Goal: Task Accomplishment & Management: Manage account settings

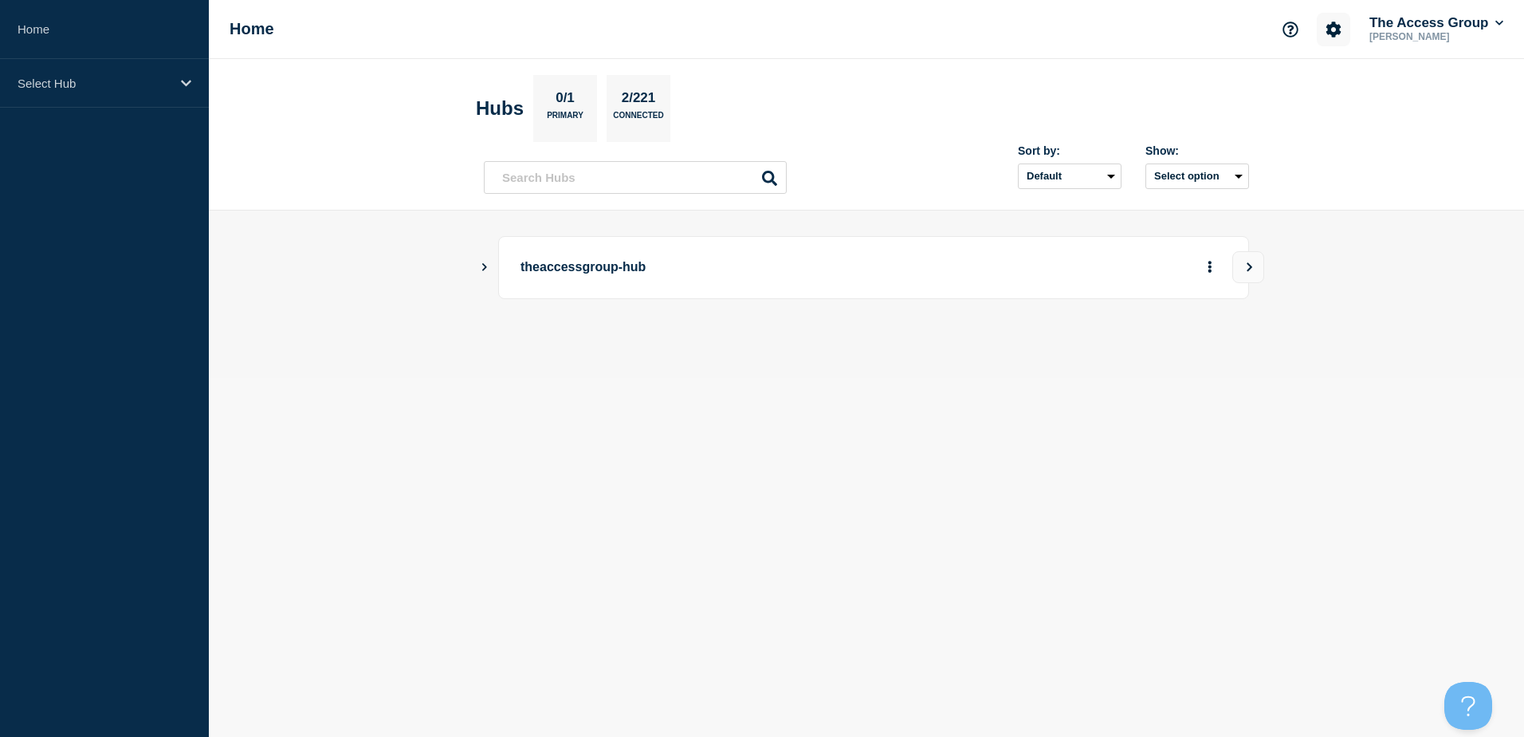
click at [1335, 24] on icon "Account settings" at bounding box center [1334, 29] width 15 height 15
click at [1325, 96] on link "Team Members" at bounding box center [1335, 95] width 82 height 14
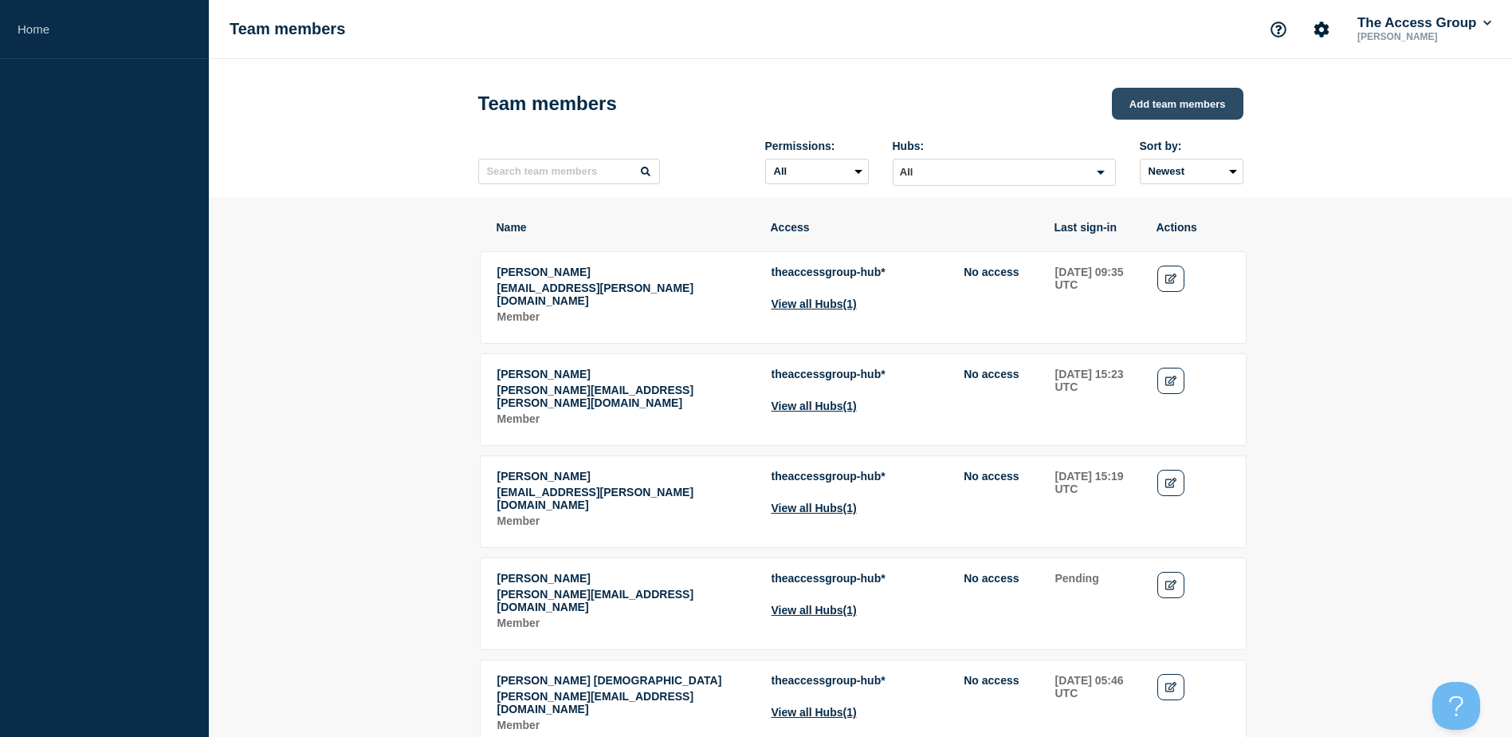
click at [1157, 108] on button "Add team members" at bounding box center [1178, 104] width 132 height 32
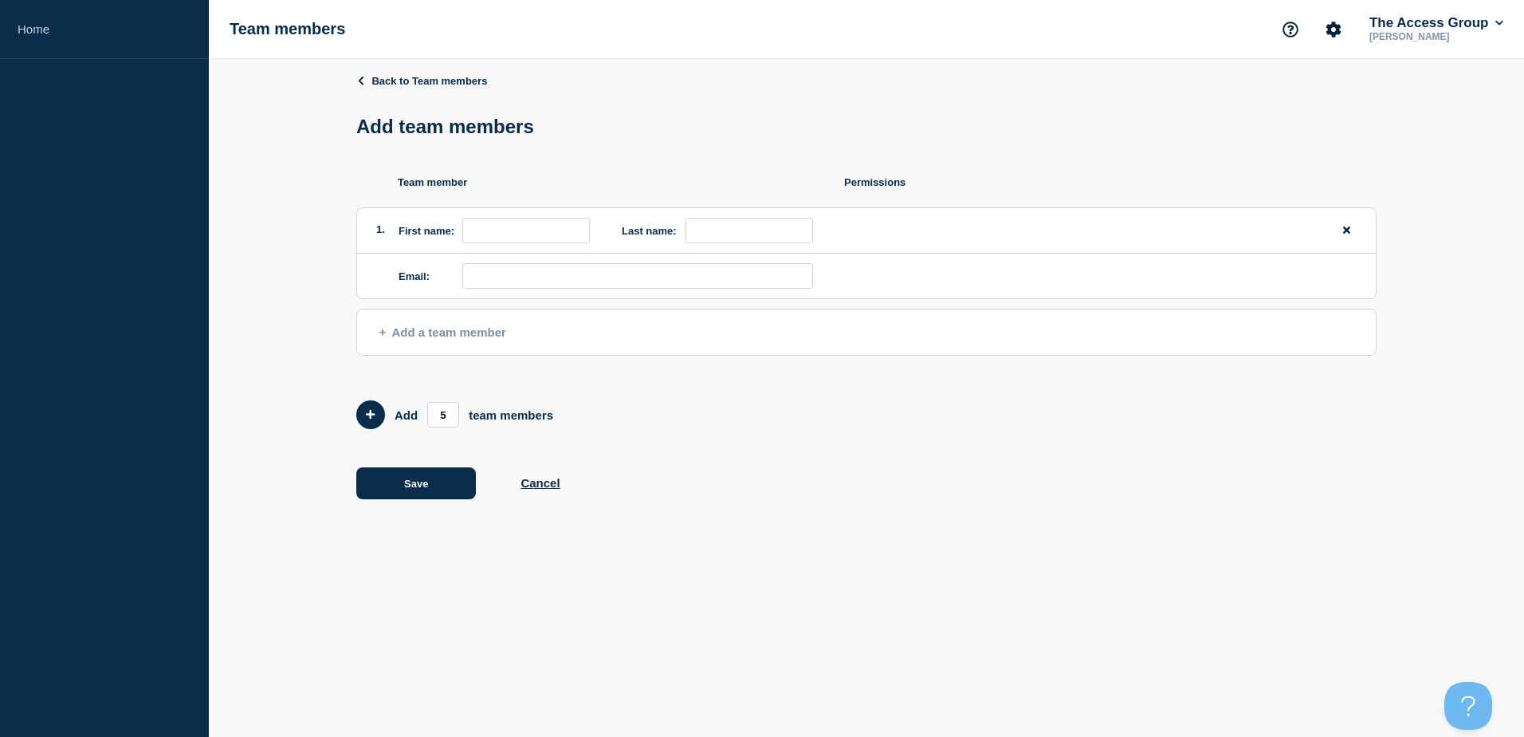
click at [399, 234] on label "First name:" at bounding box center [427, 231] width 56 height 12
click at [494, 275] on input "email" at bounding box center [637, 276] width 351 height 26
paste input "[PERSON_NAME][EMAIL_ADDRESS][PERSON_NAME][DOMAIN_NAME]"
type input "[PERSON_NAME][EMAIL_ADDRESS][PERSON_NAME][DOMAIN_NAME]"
click at [504, 232] on input "first name" at bounding box center [526, 231] width 128 height 26
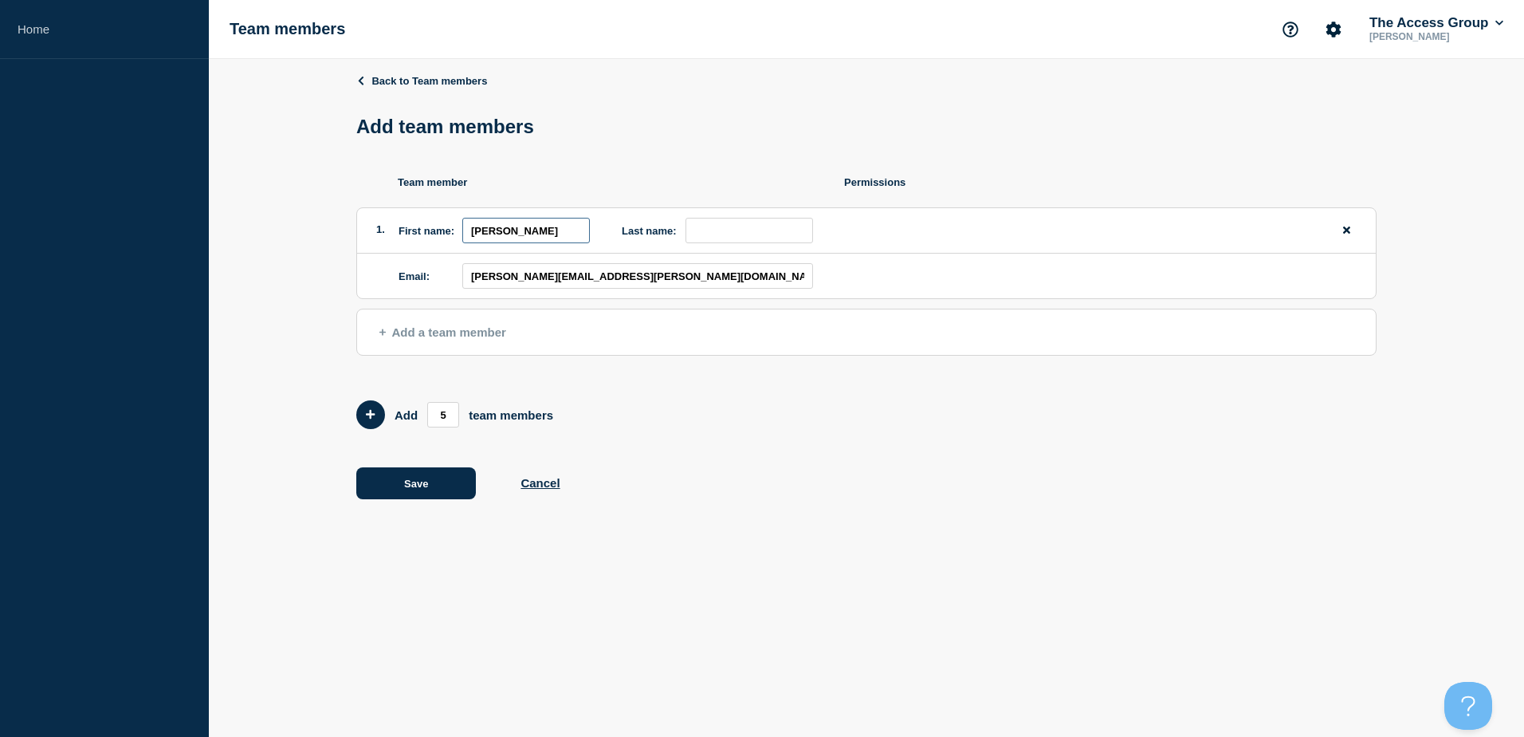
type input "[PERSON_NAME]"
click at [735, 226] on input "last name" at bounding box center [750, 231] width 128 height 26
paste input "[PERSON_NAME]"
drag, startPoint x: 730, startPoint y: 234, endPoint x: 582, endPoint y: 233, distance: 148.3
click at [583, 234] on div "1. First name: [PERSON_NAME] Last name: [PERSON_NAME]" at bounding box center [866, 230] width 1019 height 45
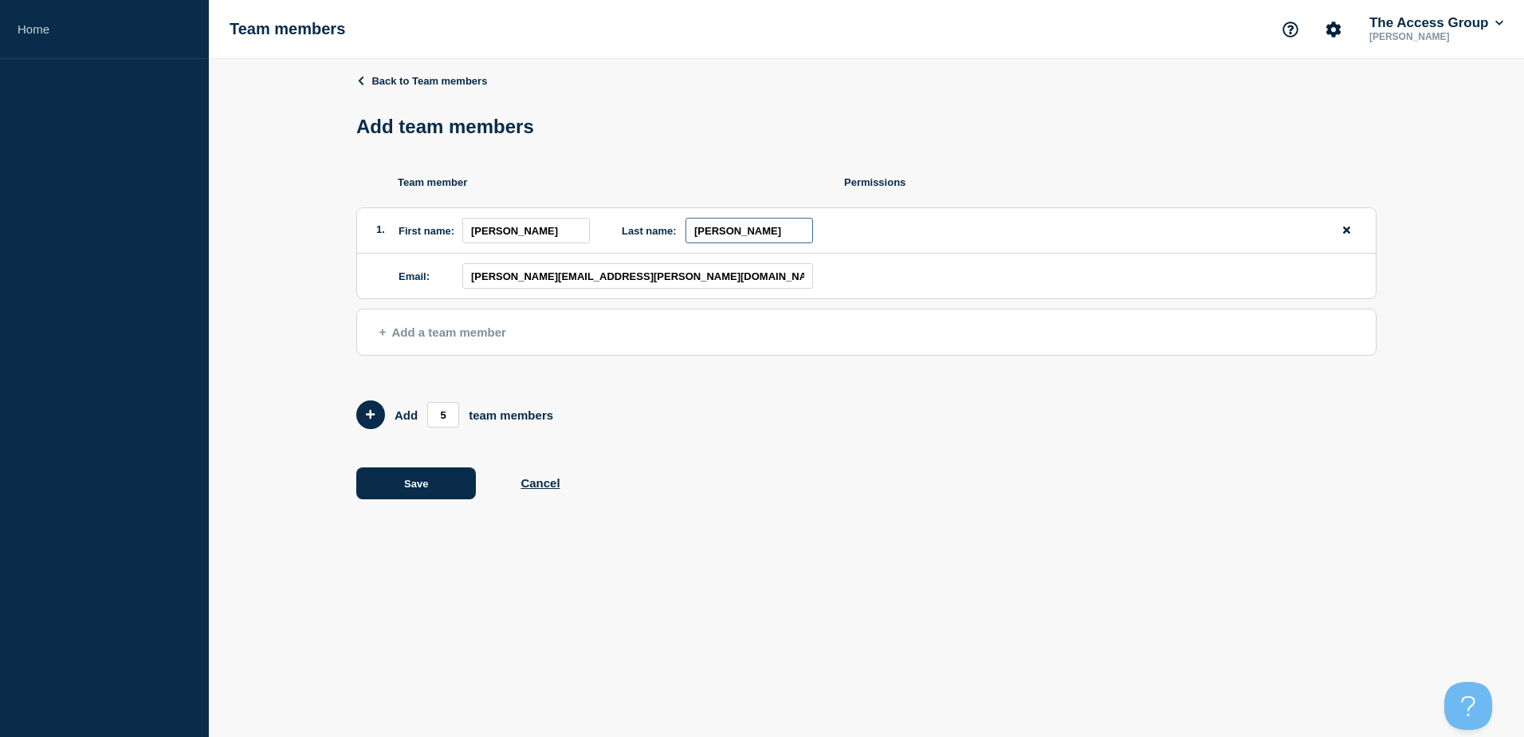
type input "[PERSON_NAME]"
click at [313, 352] on div "Back to Team members Add team members Team member Permissions 1. First name: [P…" at bounding box center [867, 298] width 1316 height 478
click at [399, 347] on button "Add a team member" at bounding box center [866, 332] width 1021 height 47
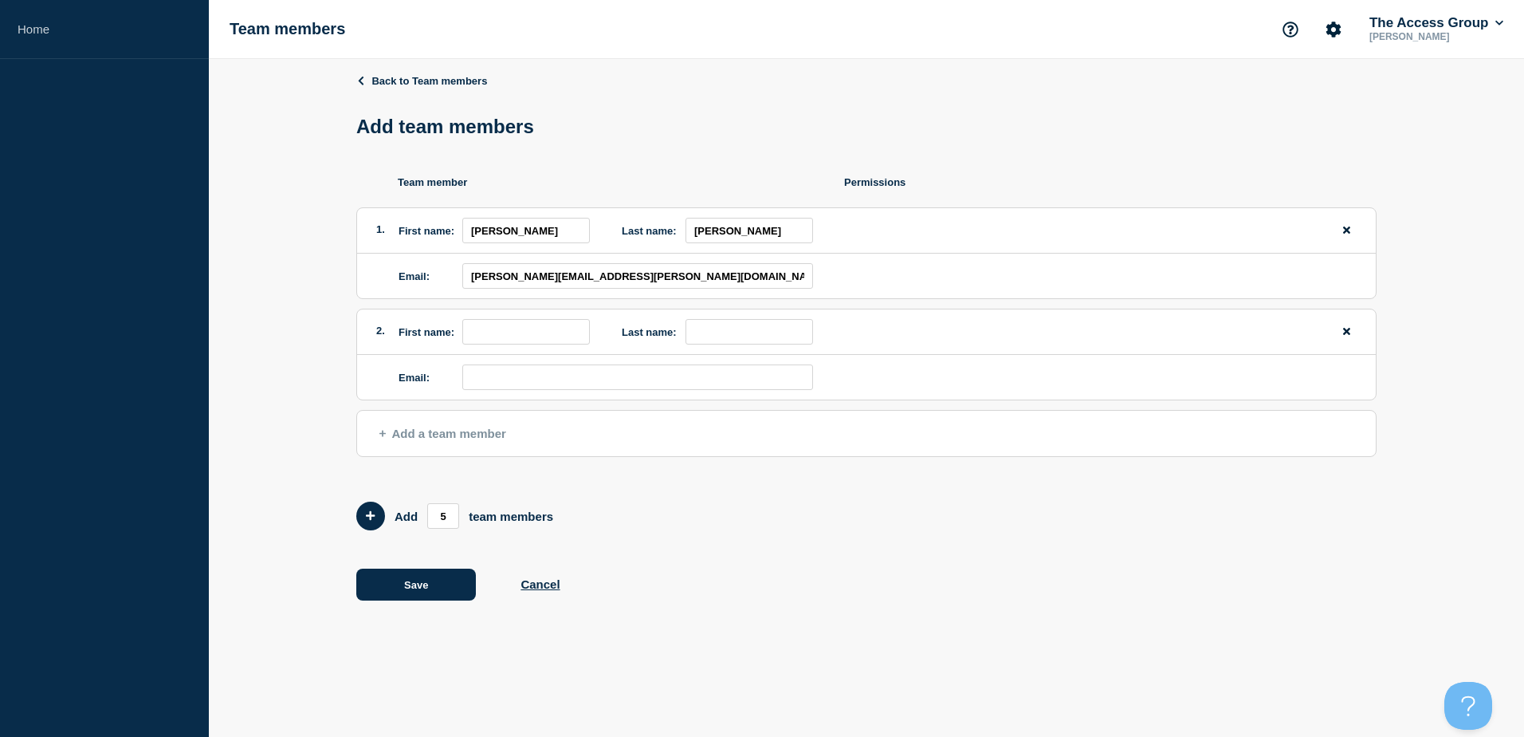
click at [412, 437] on span "Add a team member" at bounding box center [443, 434] width 127 height 14
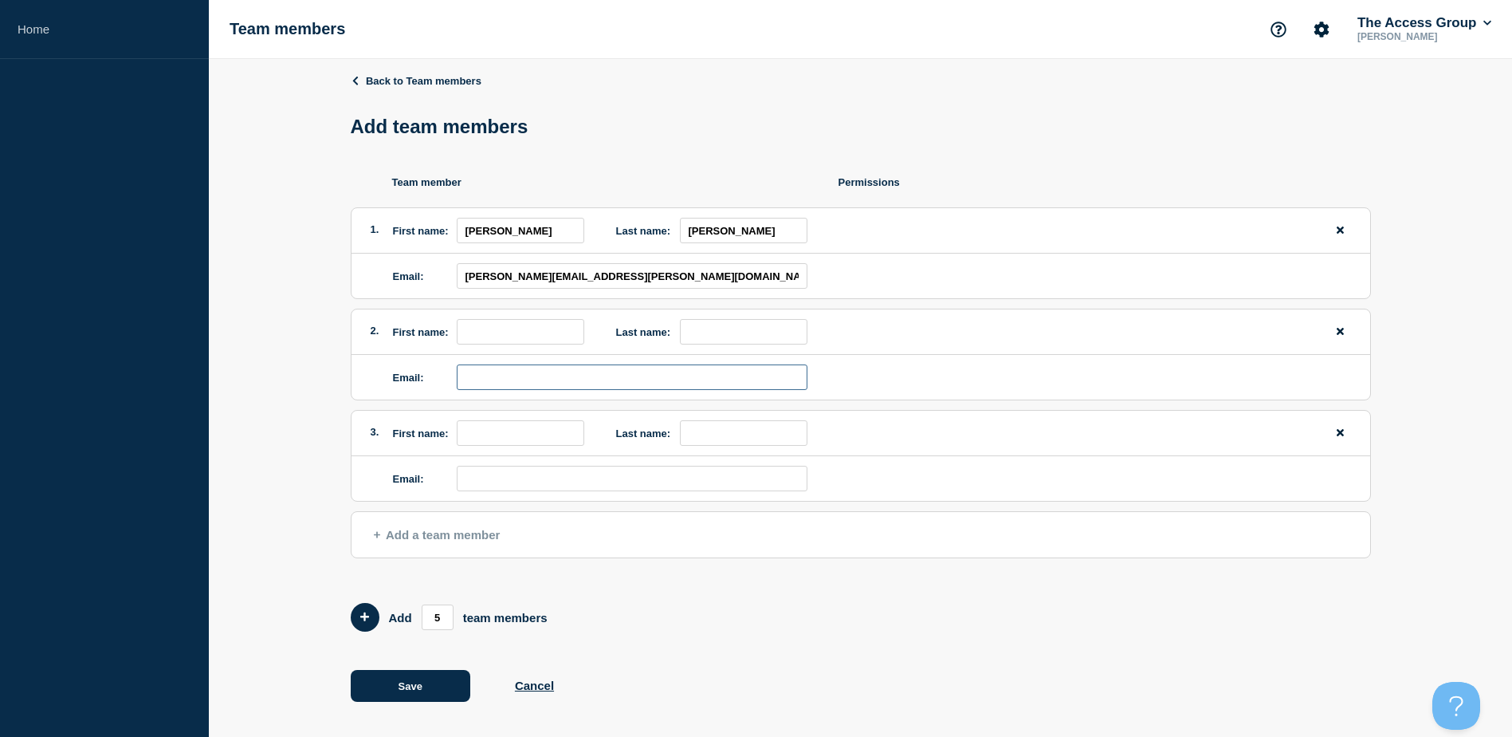
click at [575, 382] on input "email" at bounding box center [632, 377] width 351 height 26
paste input "[EMAIL_ADDRESS][PERSON_NAME][DOMAIN_NAME]"
type input "[EMAIL_ADDRESS][PERSON_NAME][DOMAIN_NAME]"
click at [631, 480] on input "email" at bounding box center [632, 479] width 351 height 26
paste input "[PERSON_NAME][EMAIL_ADDRESS][PERSON_NAME][DOMAIN_NAME]"
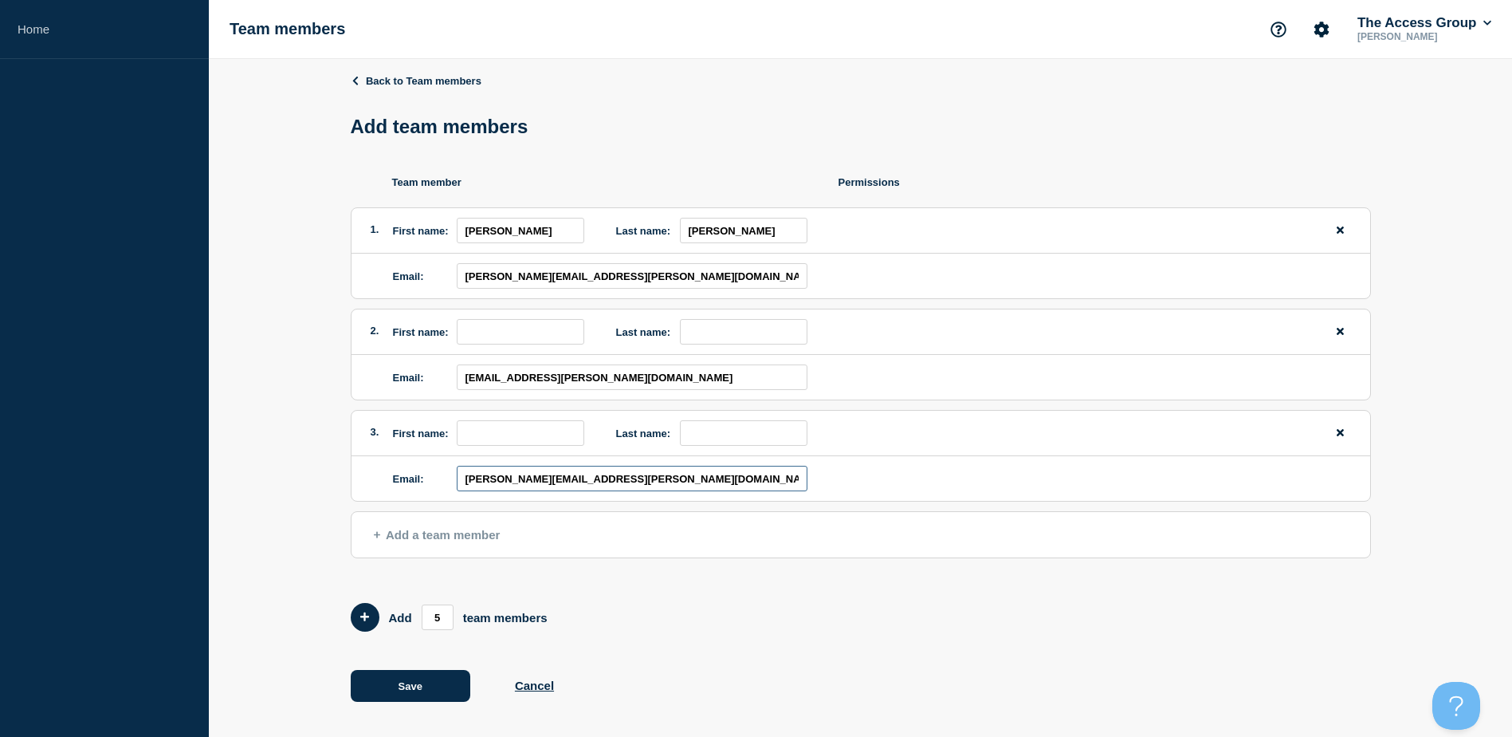
type input "[PERSON_NAME][EMAIL_ADDRESS][PERSON_NAME][DOMAIN_NAME]"
click at [521, 442] on input "first name" at bounding box center [521, 433] width 128 height 26
type input "Stev"
type input "[PERSON_NAME]"
click at [521, 442] on input "Stev" at bounding box center [521, 433] width 128 height 26
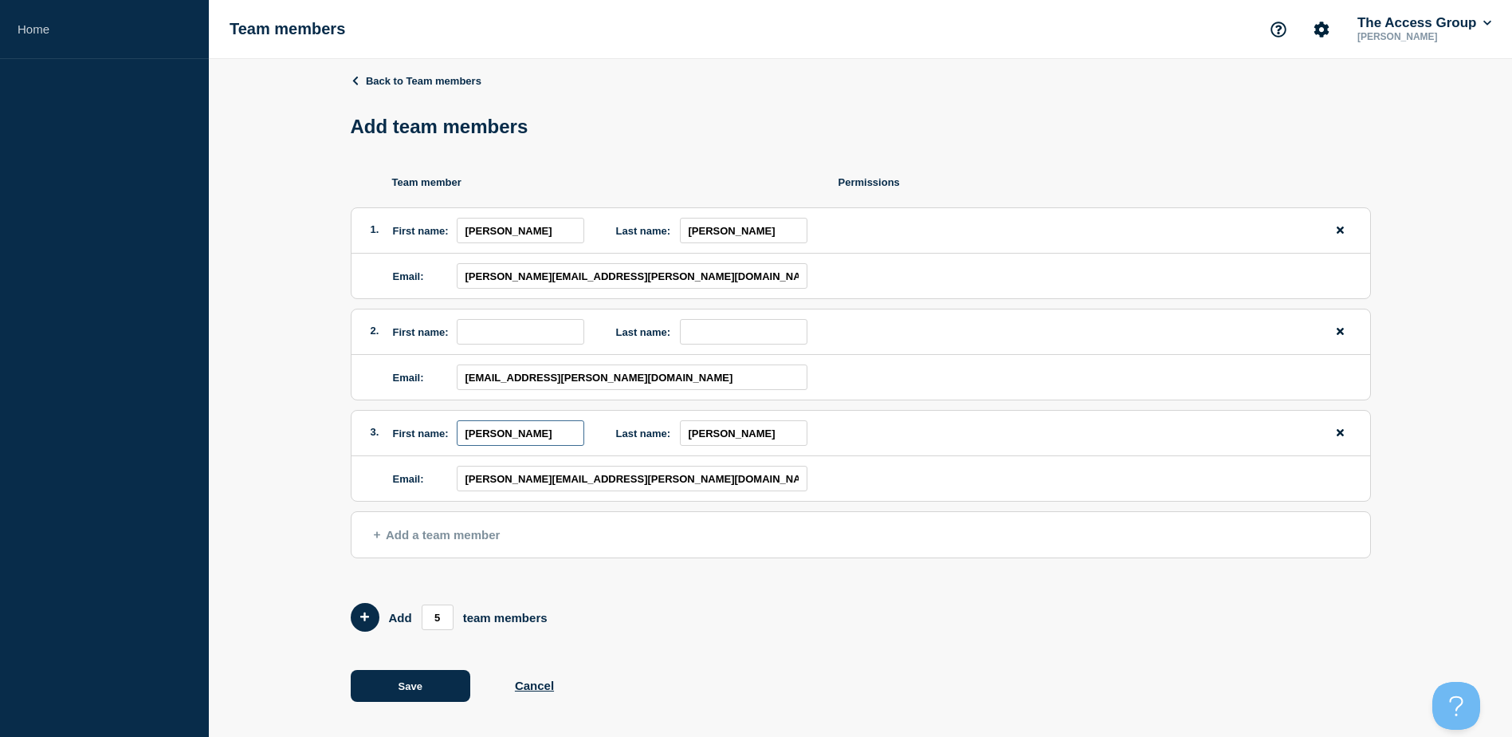
type input "[PERSON_NAME]"
click at [493, 337] on input "first name" at bounding box center [521, 332] width 128 height 26
click at [512, 333] on input "first name" at bounding box center [521, 332] width 128 height 26
paste input "[PERSON_NAME]"
drag, startPoint x: 498, startPoint y: 335, endPoint x: 581, endPoint y: 335, distance: 82.9
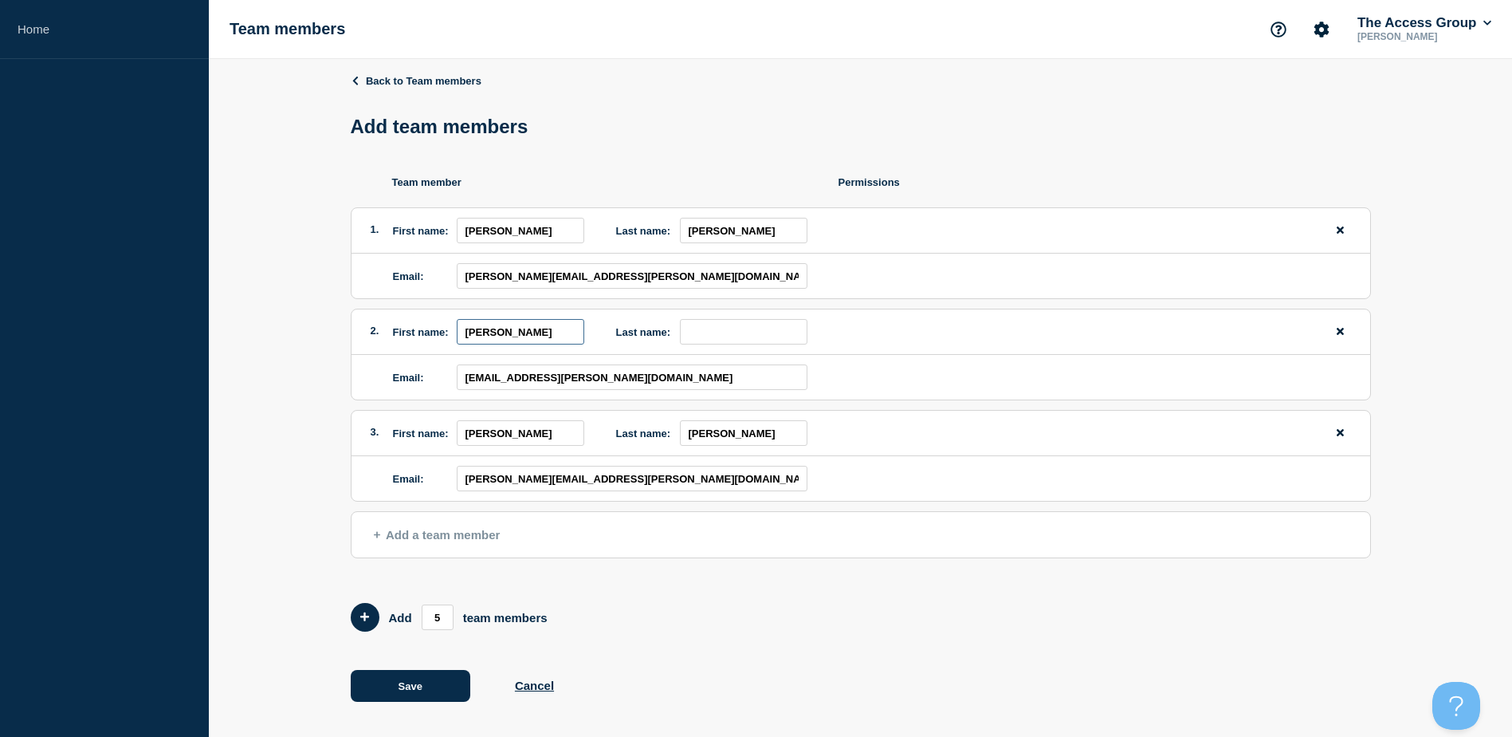
click at [581, 335] on input "[PERSON_NAME]" at bounding box center [521, 332] width 128 height 26
type input "Ruairi"
click at [753, 332] on input "last name" at bounding box center [744, 332] width 128 height 26
paste input "[PERSON_NAME]"
type input "[PERSON_NAME]"
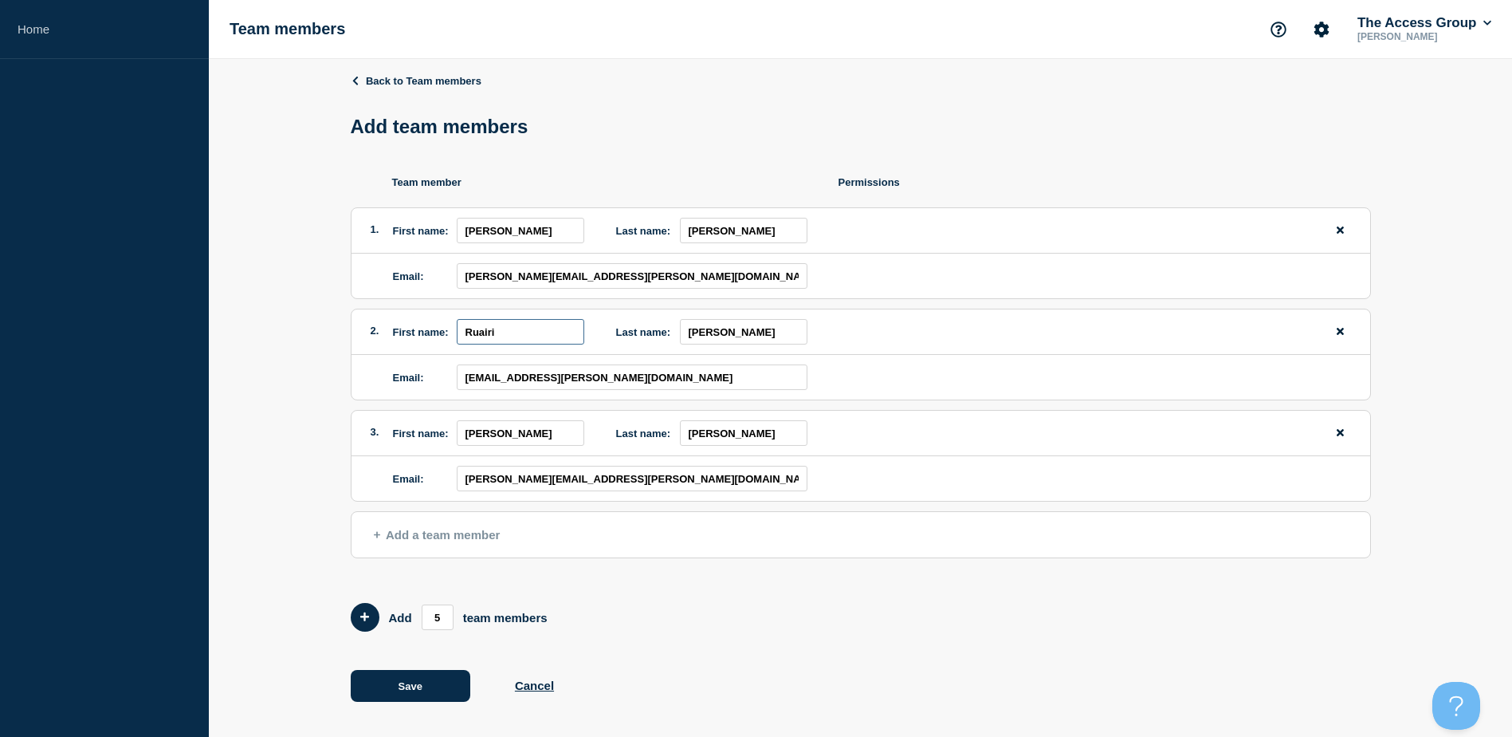
click at [522, 332] on input "Ruairi" at bounding box center [521, 332] width 128 height 26
type input "Ruairi"
click at [435, 693] on button "Save" at bounding box center [411, 686] width 120 height 32
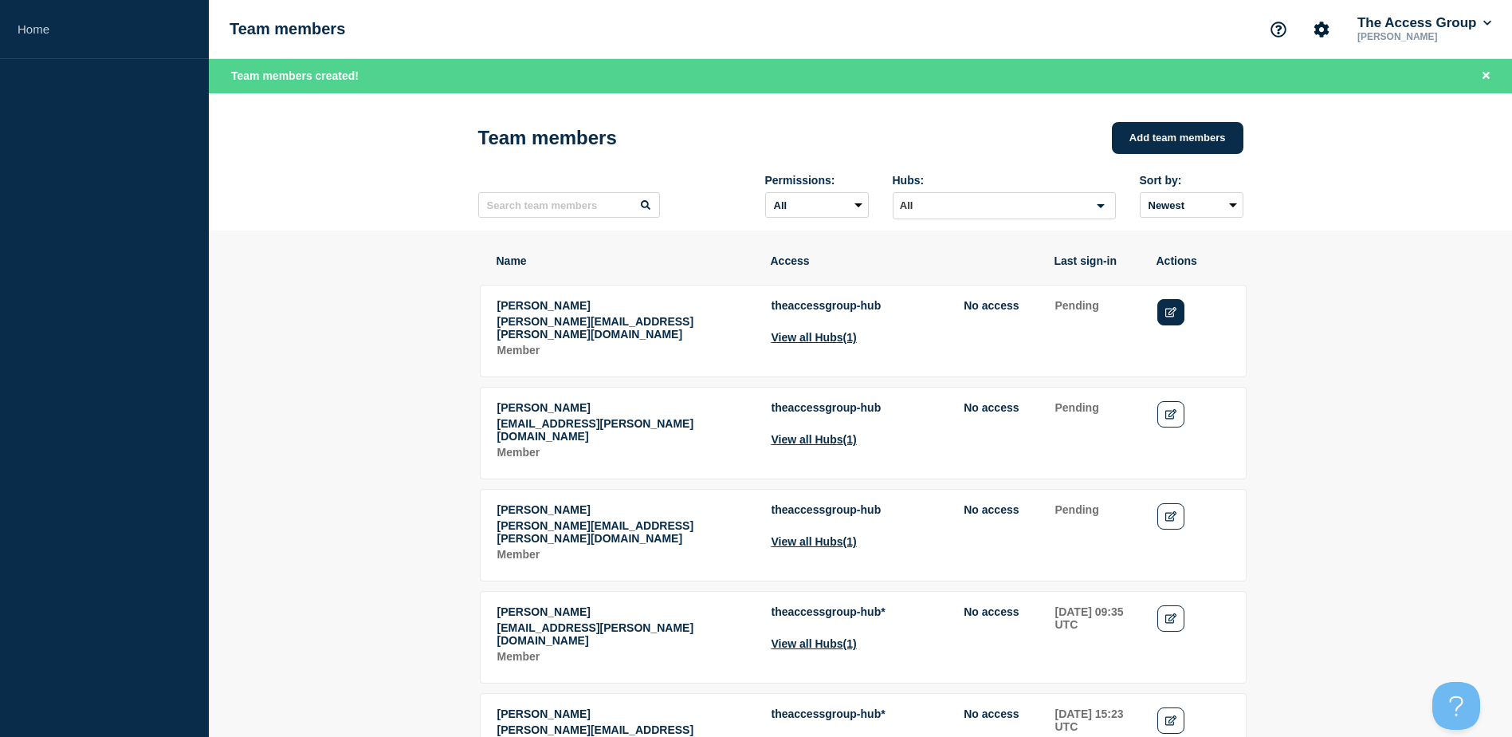
click at [1174, 316] on icon "Edit" at bounding box center [1172, 312] width 12 height 10
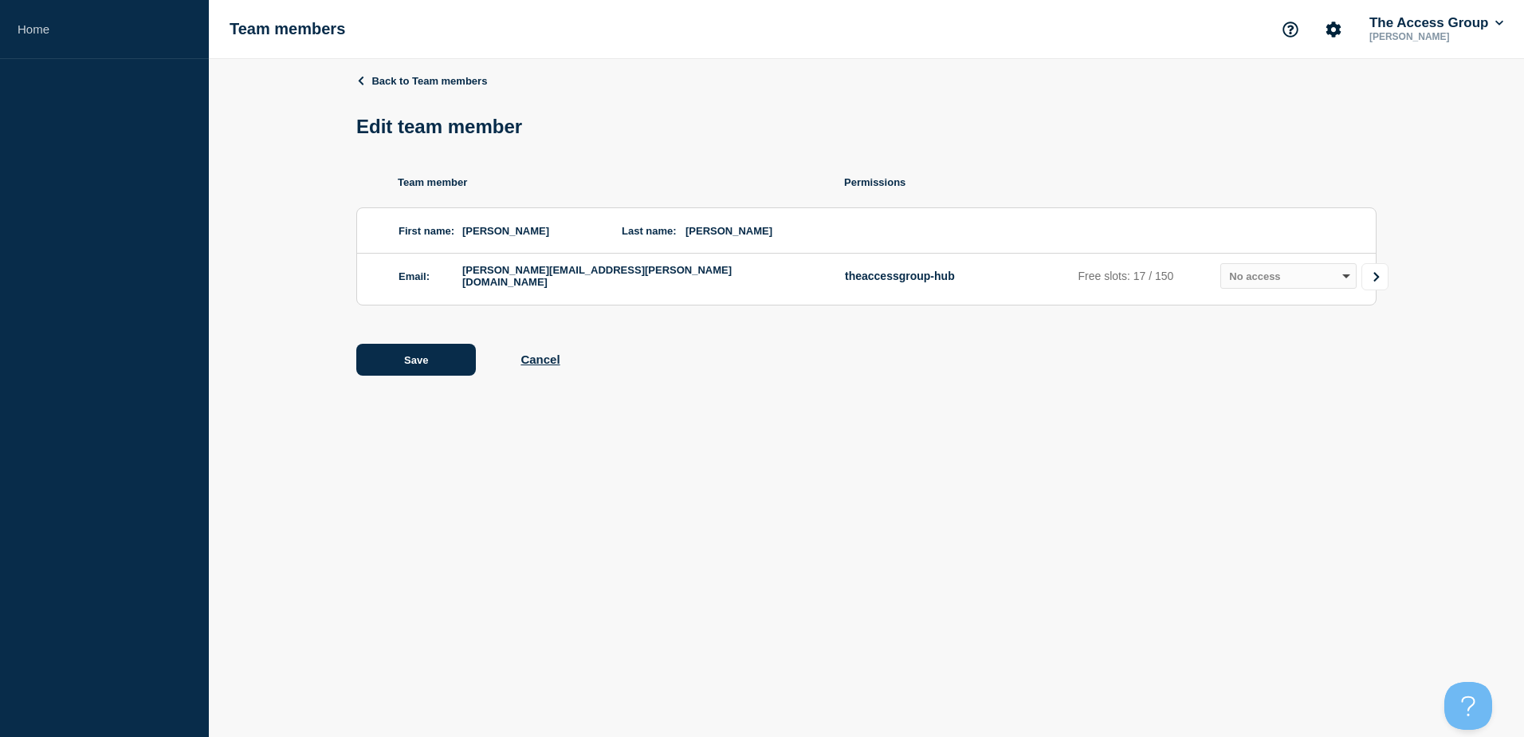
click at [1379, 280] on icon "Go to Connected Hubs" at bounding box center [1377, 277] width 6 height 10
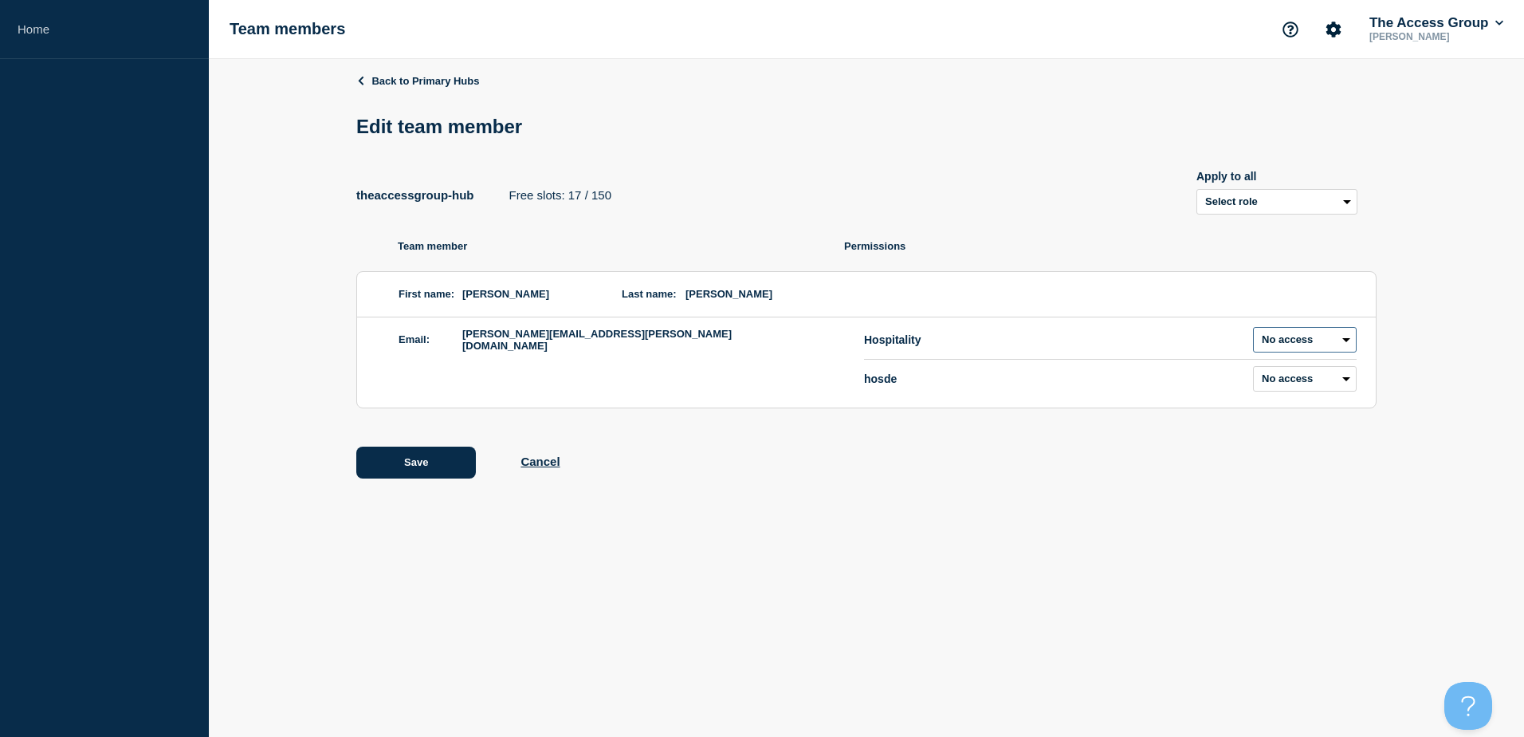
click at [1325, 334] on select "Admin Manager Editor No access" at bounding box center [1305, 340] width 104 height 26
select select "6"
click at [1253, 330] on select "Admin Manager Editor No access" at bounding box center [1305, 340] width 104 height 26
click at [469, 470] on button "Save" at bounding box center [416, 462] width 120 height 32
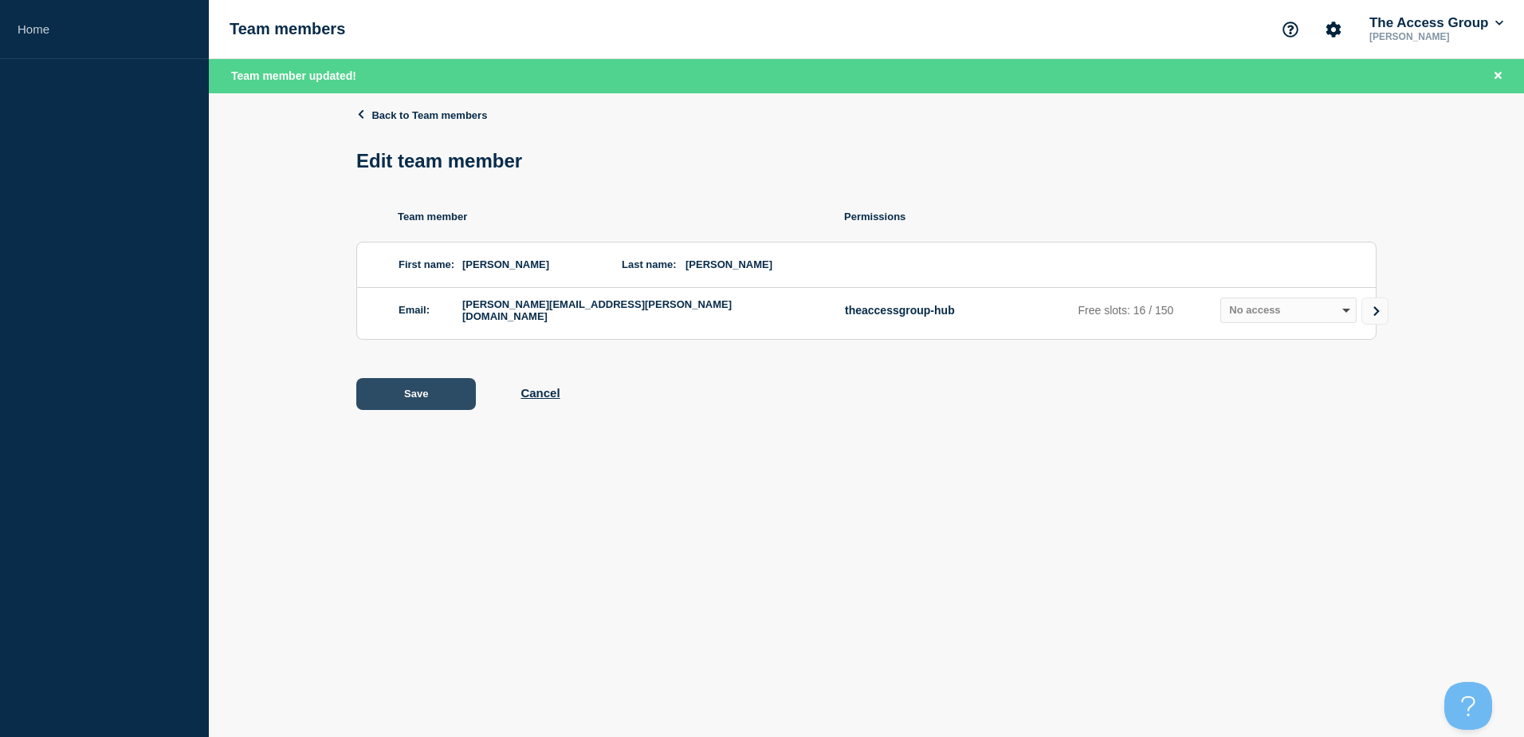
click at [424, 391] on button "Save" at bounding box center [416, 394] width 120 height 32
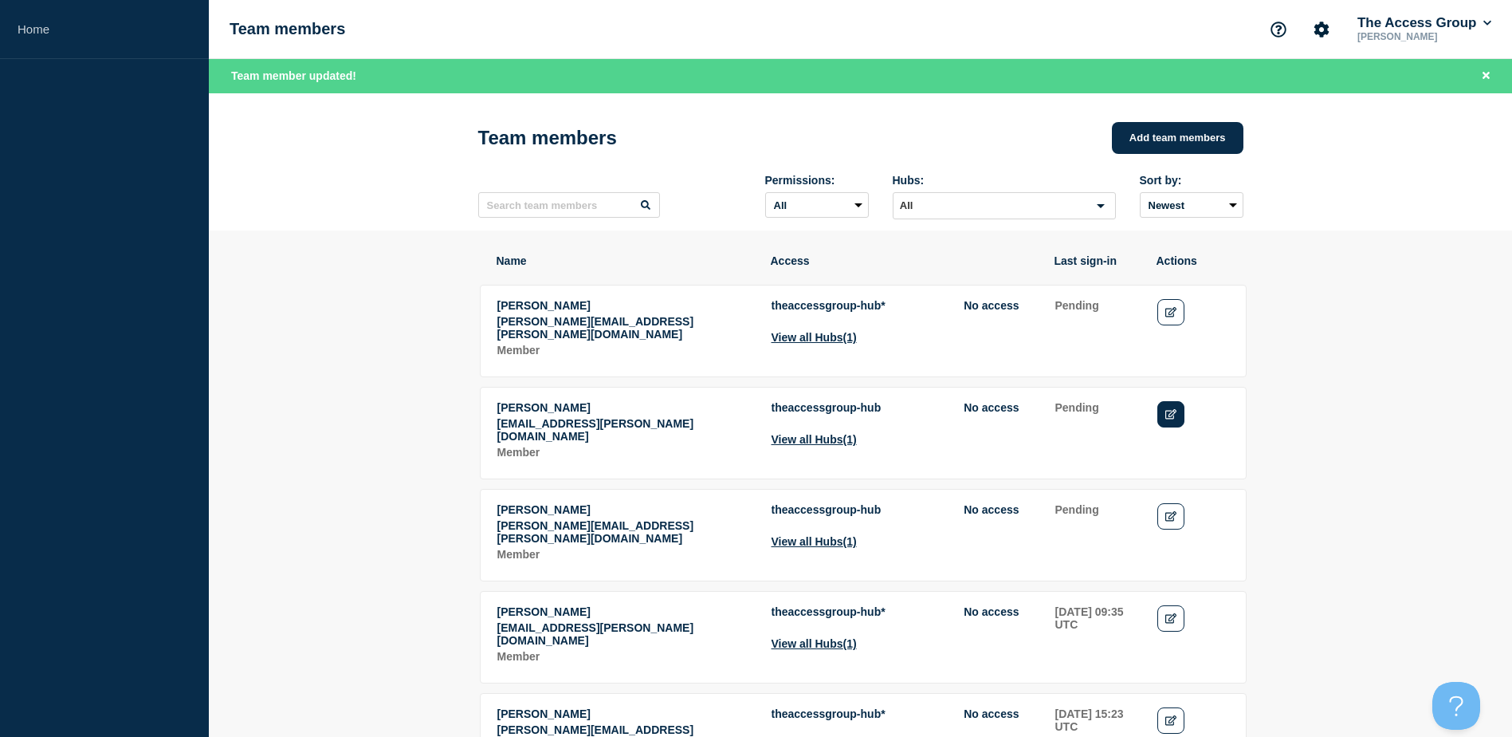
click at [1164, 411] on link "Edit" at bounding box center [1172, 414] width 28 height 26
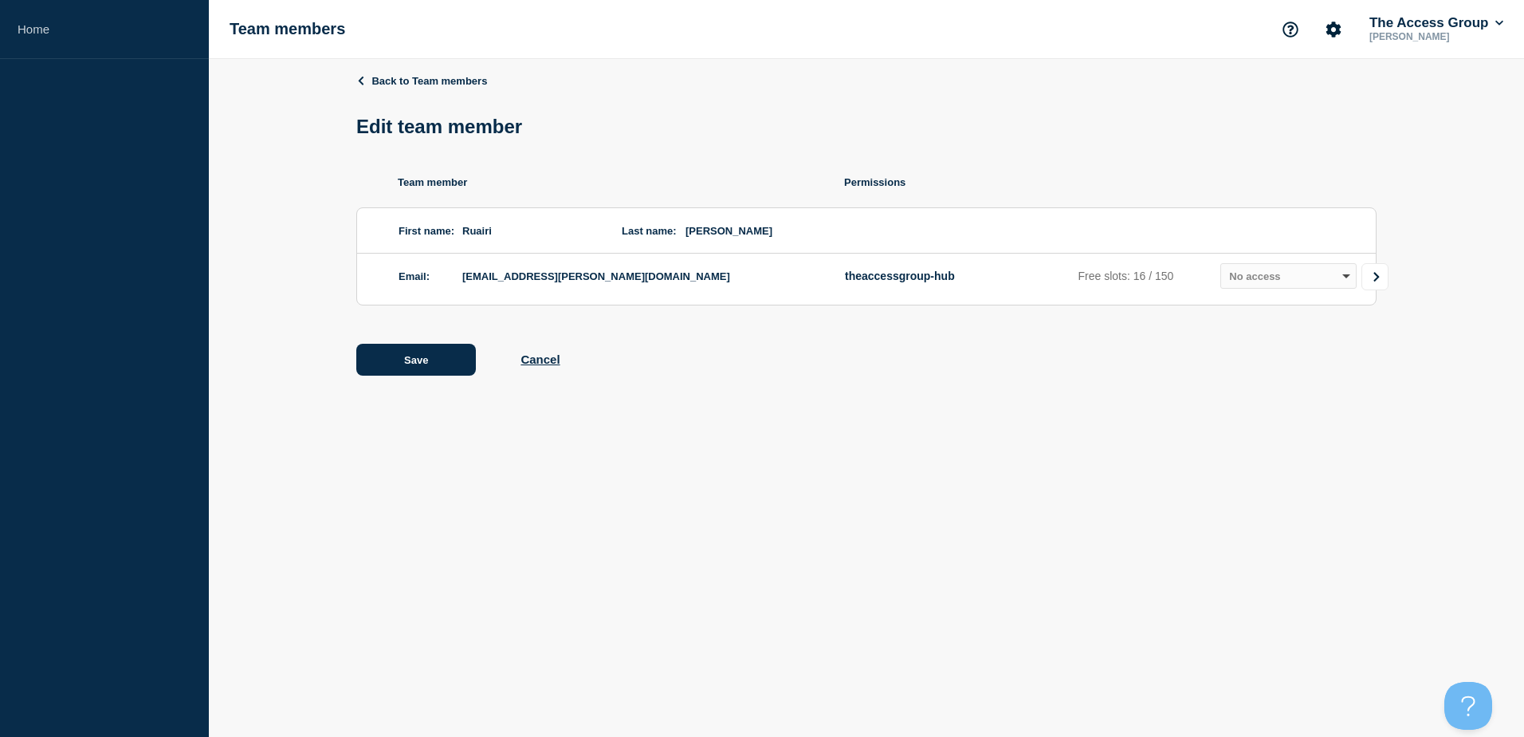
click at [1373, 277] on icon "Go to Connected Hubs" at bounding box center [1376, 277] width 11 height 10
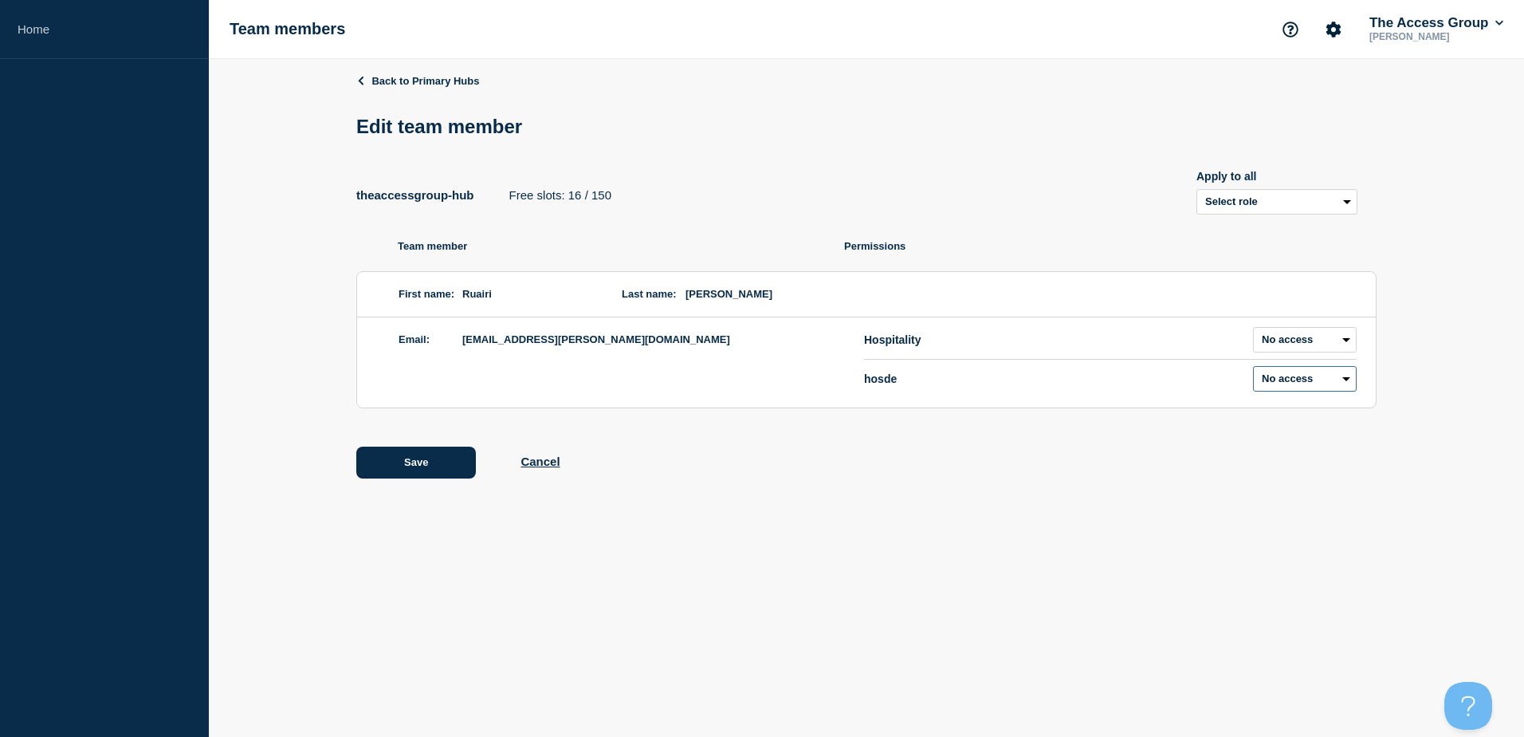
click at [1320, 383] on select "Admin Manager Editor No access" at bounding box center [1305, 379] width 104 height 26
click at [1308, 343] on select "Admin Manager Editor No access" at bounding box center [1305, 340] width 104 height 26
select select "2"
click at [1253, 330] on select "Admin Manager Editor No access" at bounding box center [1305, 340] width 104 height 26
click at [1191, 436] on div "Back to Primary Hubs Edit team member theaccessgroup-hub Free slots: 15 / 150 A…" at bounding box center [866, 288] width 1021 height 458
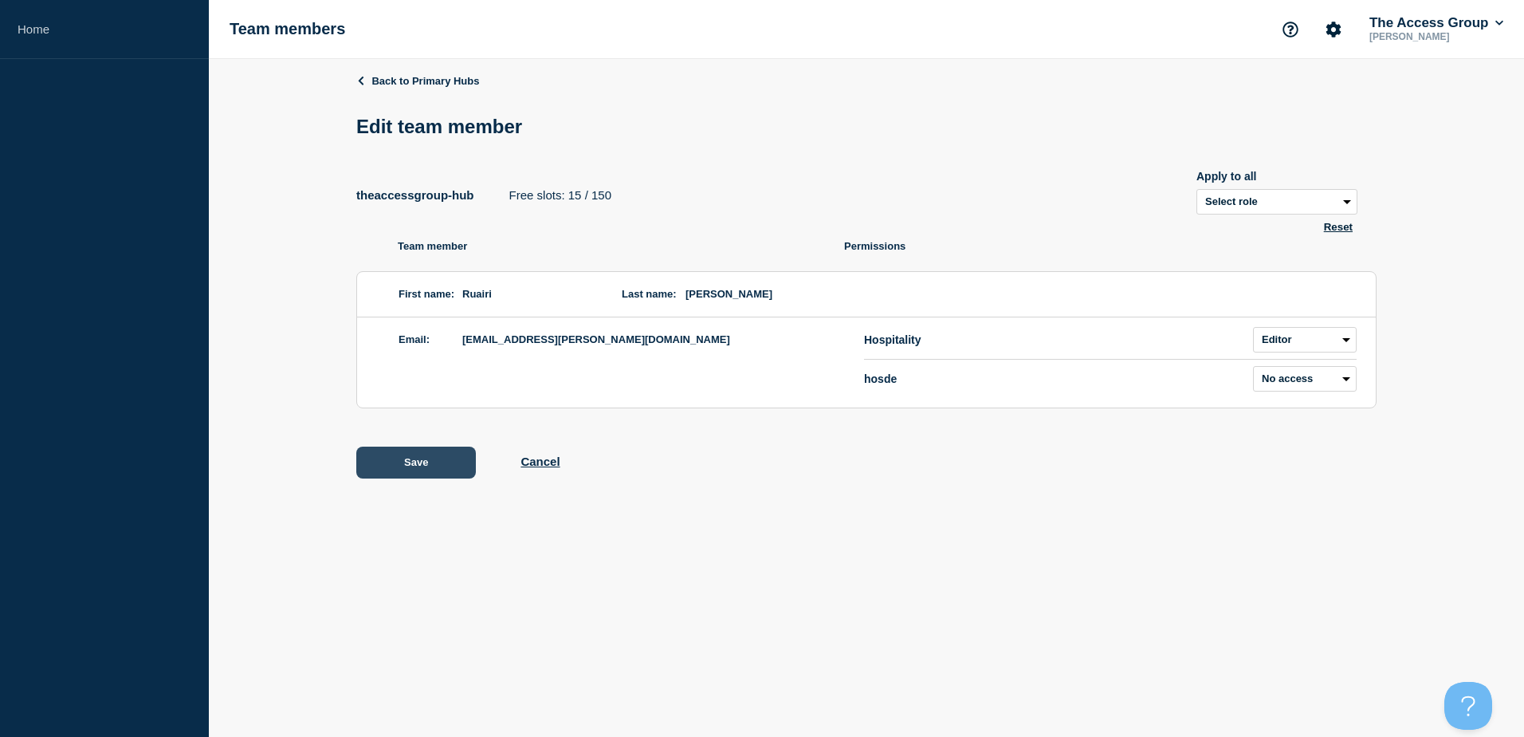
click at [437, 469] on button "Save" at bounding box center [416, 462] width 120 height 32
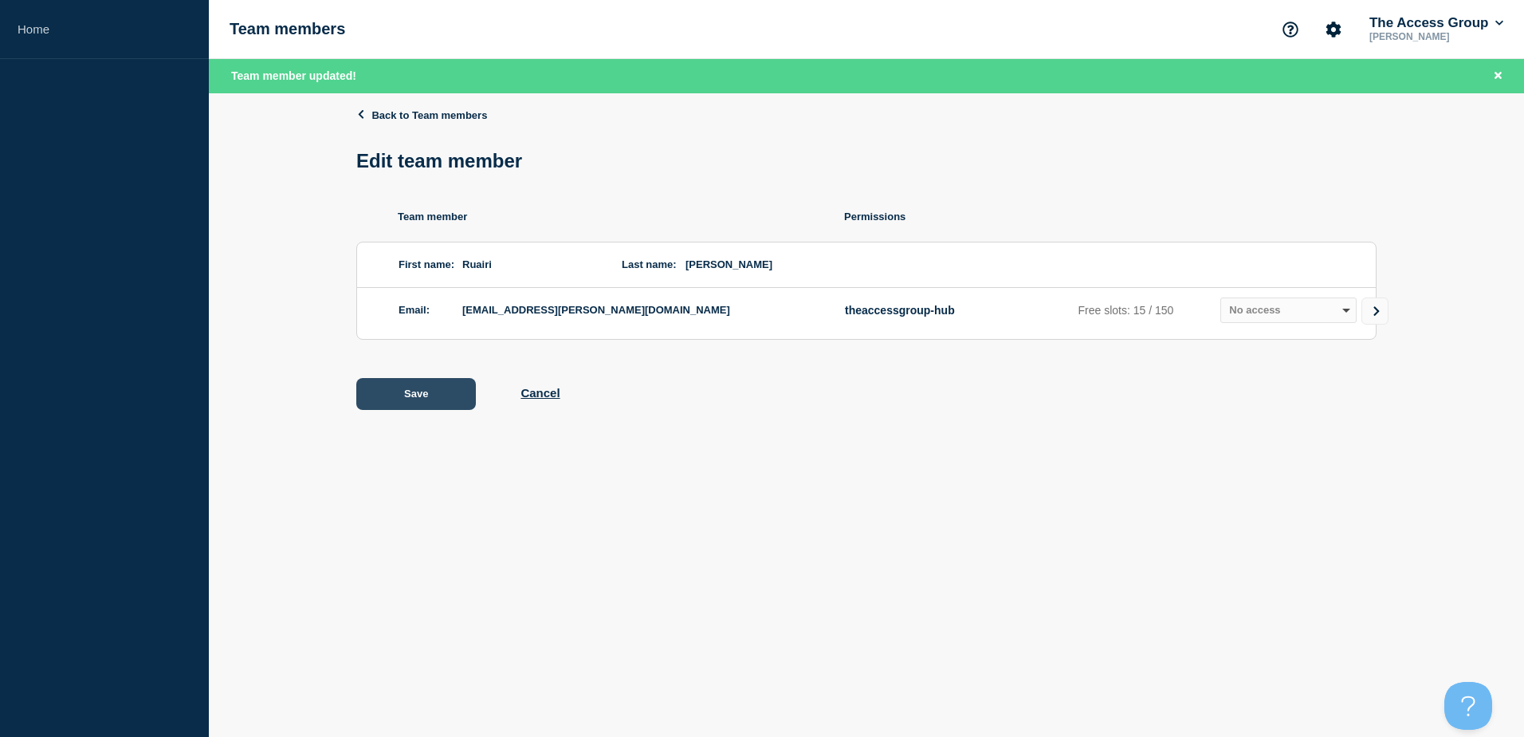
click at [405, 398] on button "Save" at bounding box center [416, 394] width 120 height 32
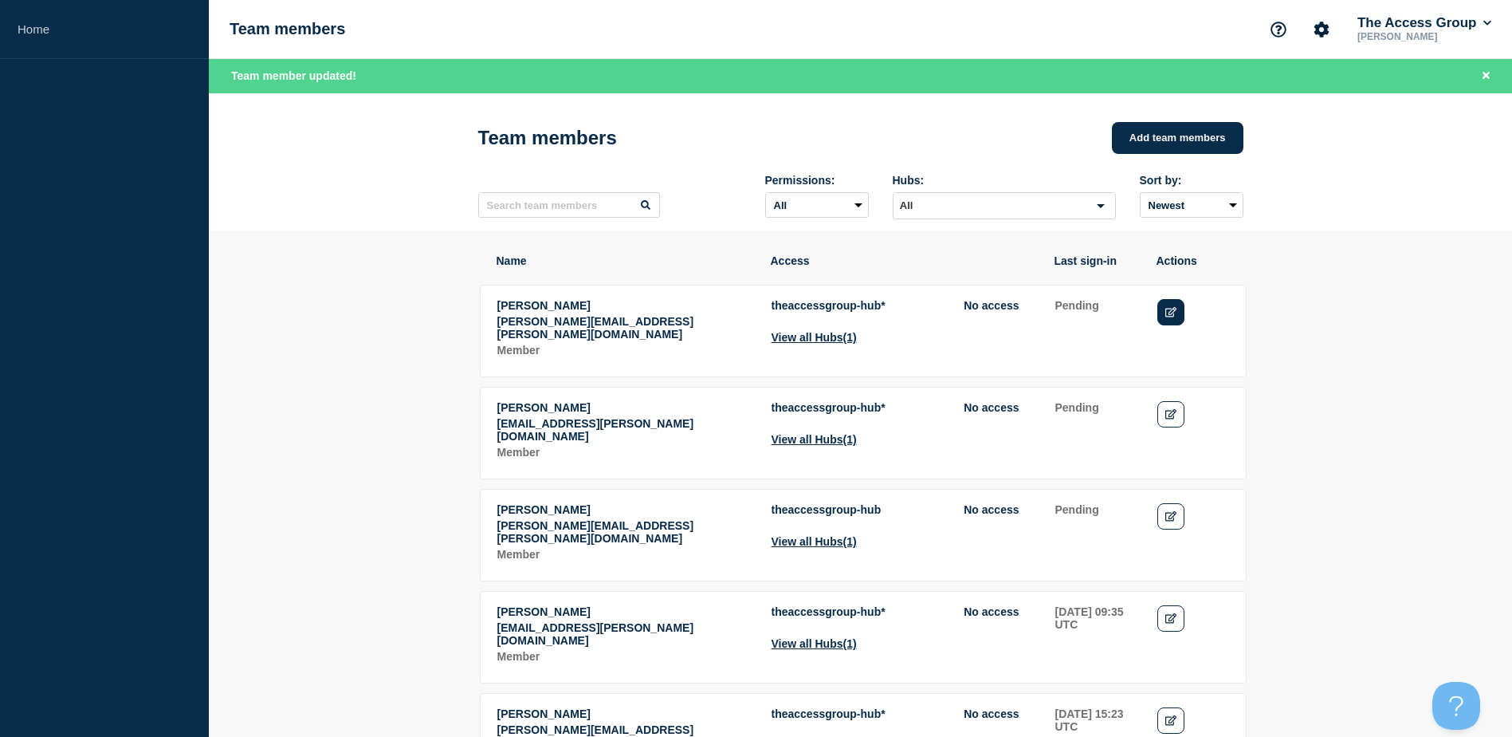
click at [1159, 320] on link "Edit" at bounding box center [1172, 312] width 28 height 26
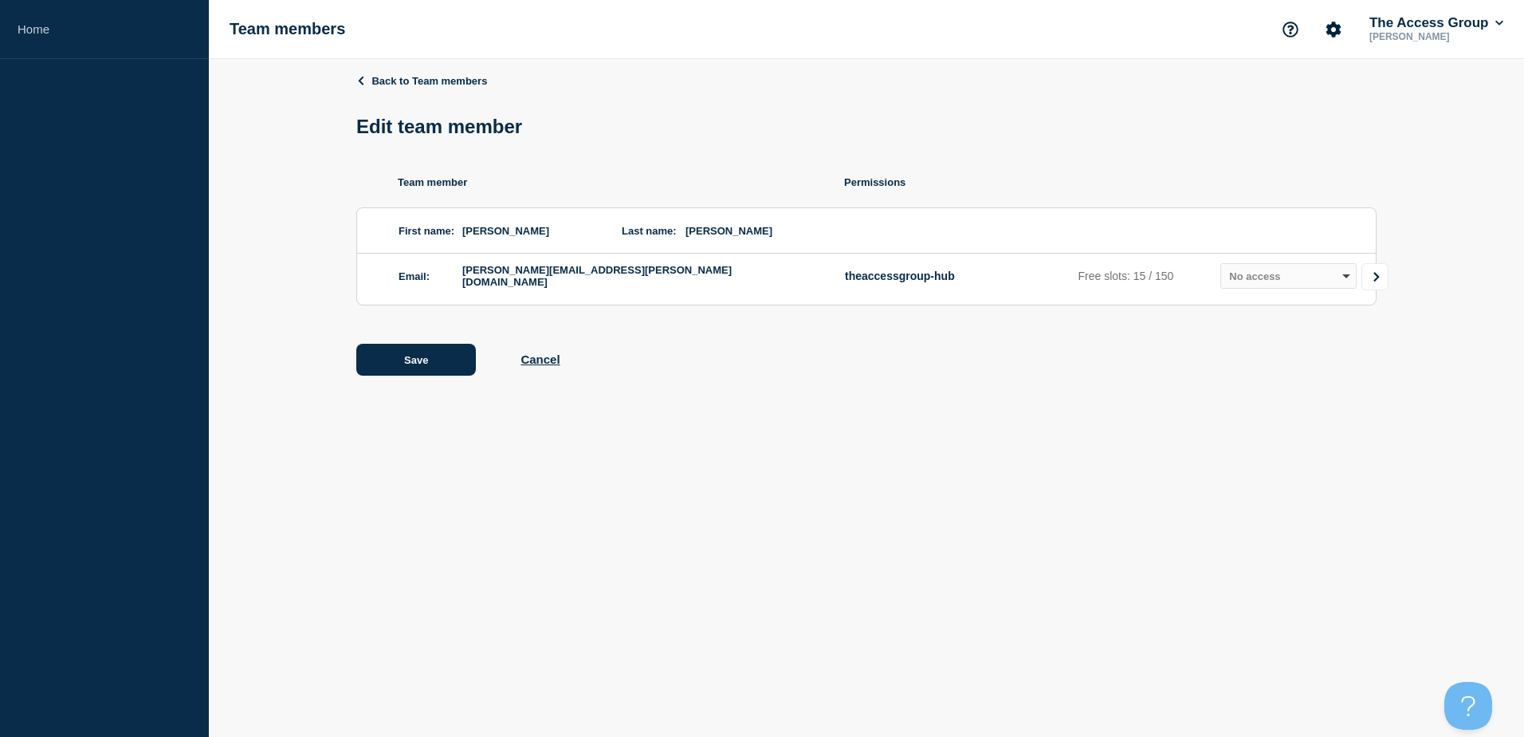
click at [1372, 279] on icon "Go to Connected Hubs" at bounding box center [1376, 277] width 11 height 10
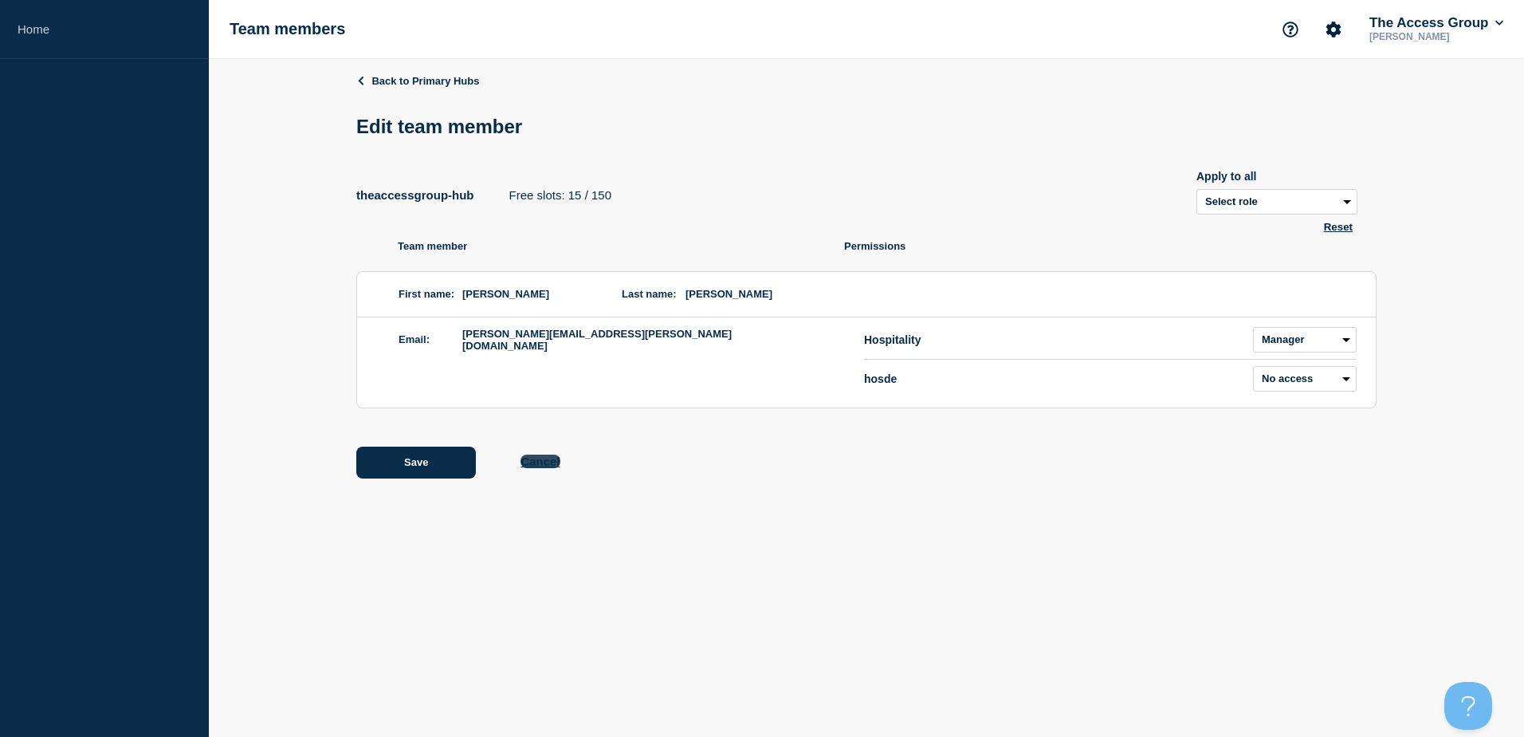
click at [546, 468] on button "Cancel" at bounding box center [540, 461] width 39 height 14
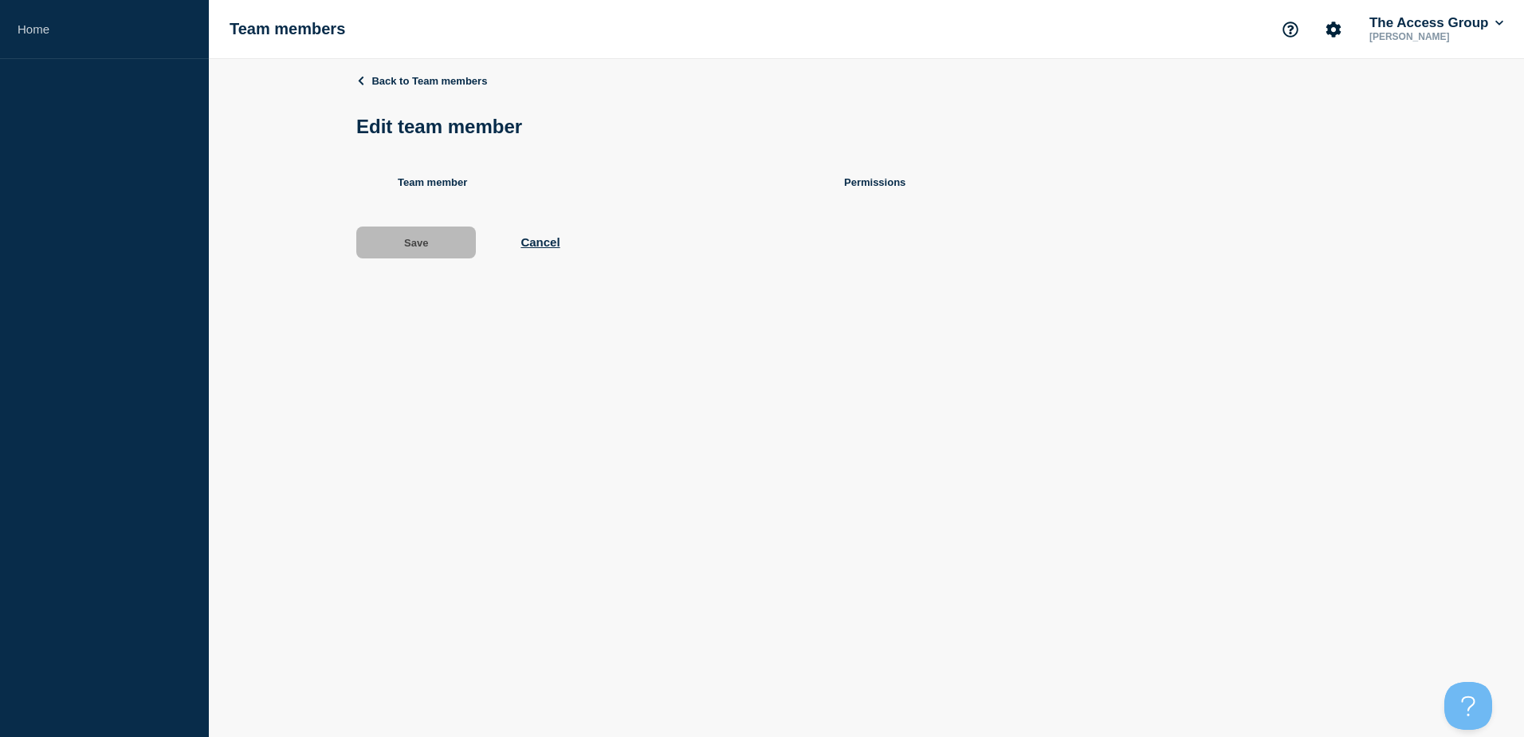
click at [537, 253] on div "Save Cancel" at bounding box center [866, 242] width 1021 height 32
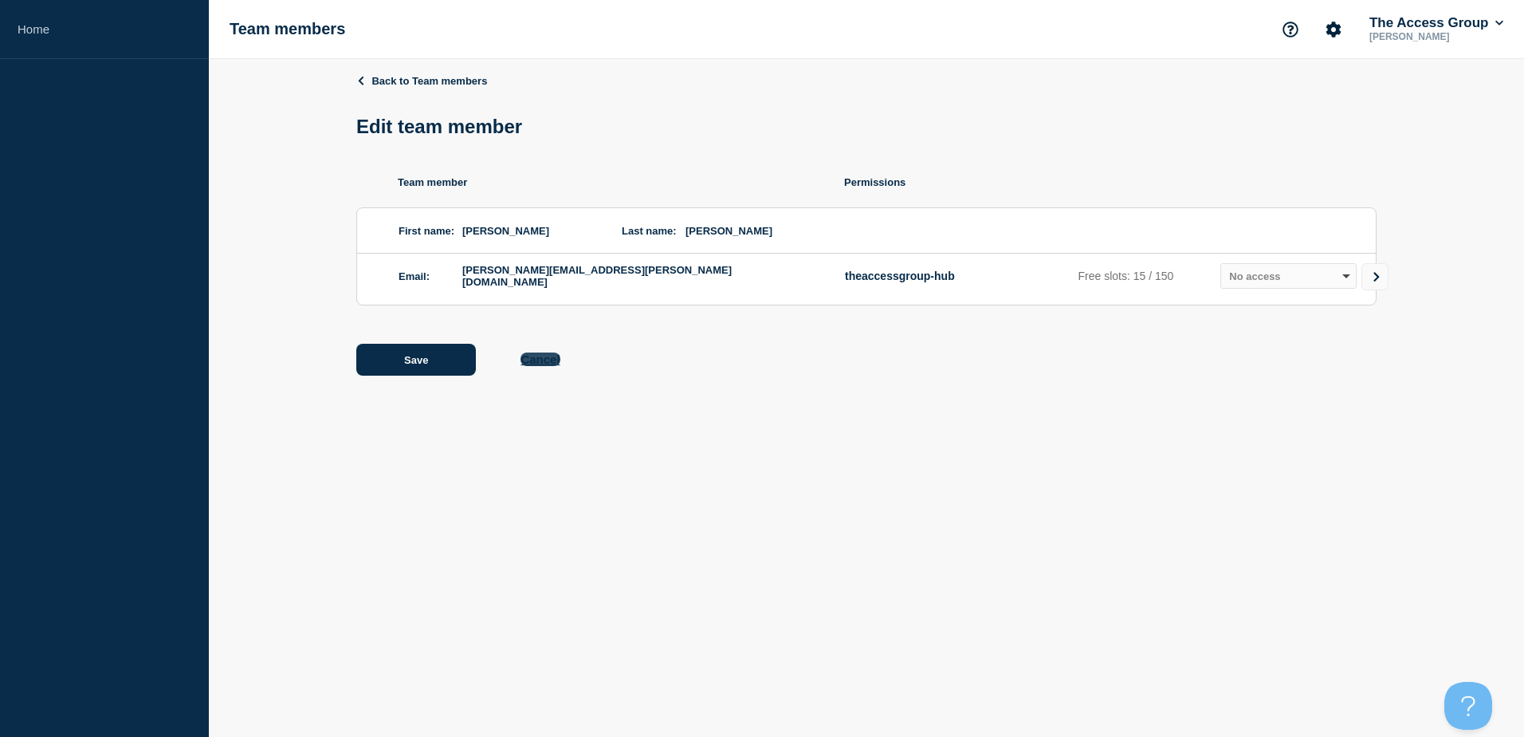
click at [541, 364] on button "Cancel" at bounding box center [540, 359] width 39 height 14
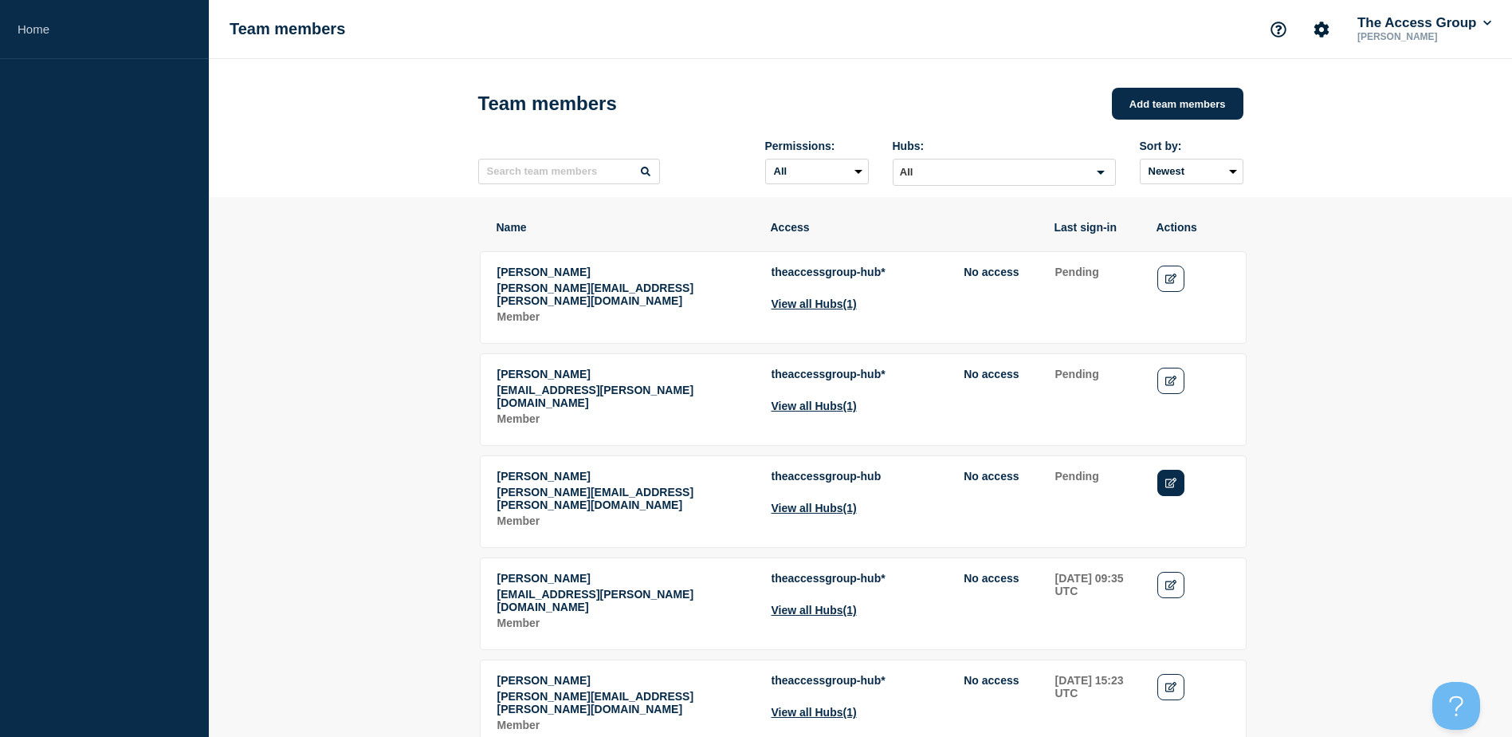
click at [1164, 475] on link "Edit" at bounding box center [1172, 483] width 28 height 26
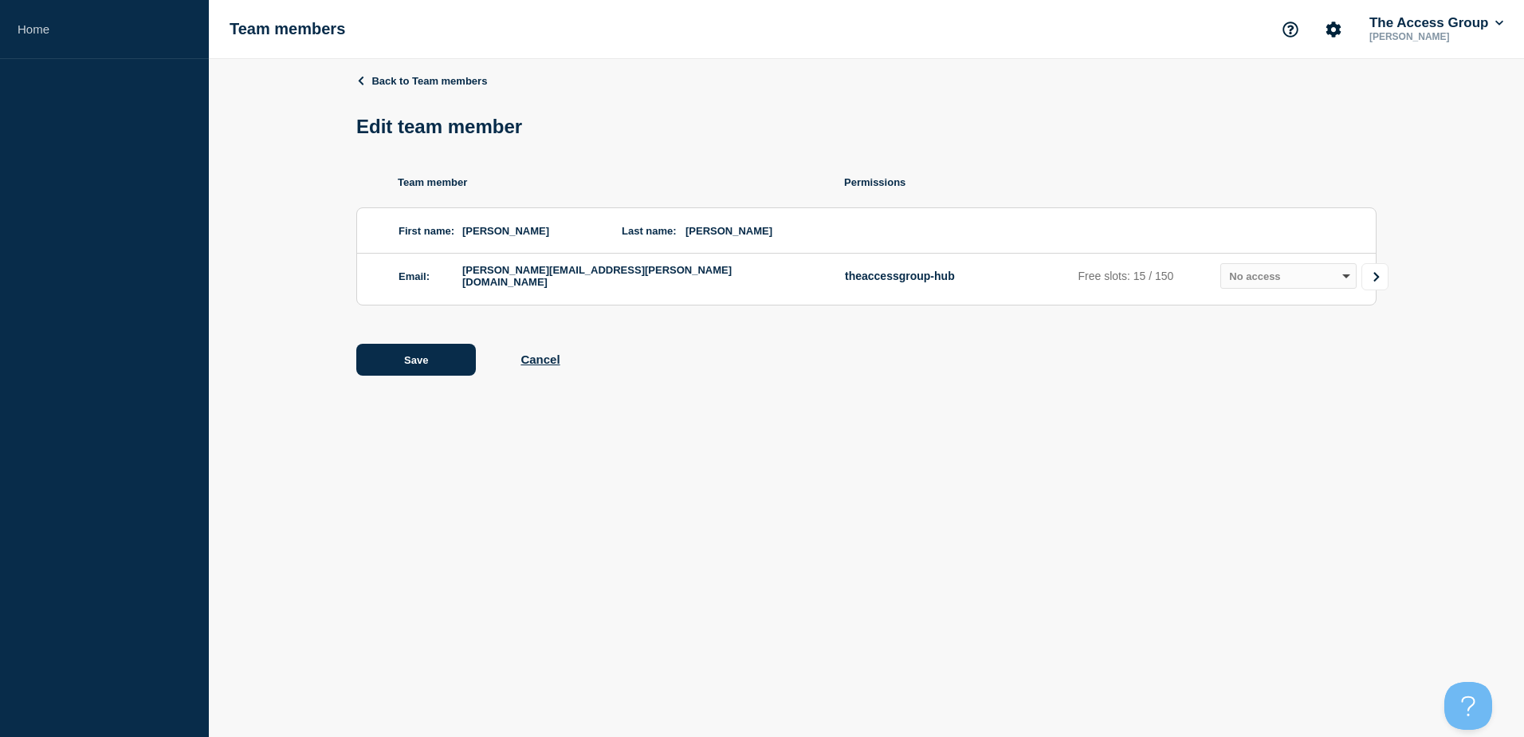
click at [1388, 270] on link "Go to Connected Hubs" at bounding box center [1375, 276] width 27 height 27
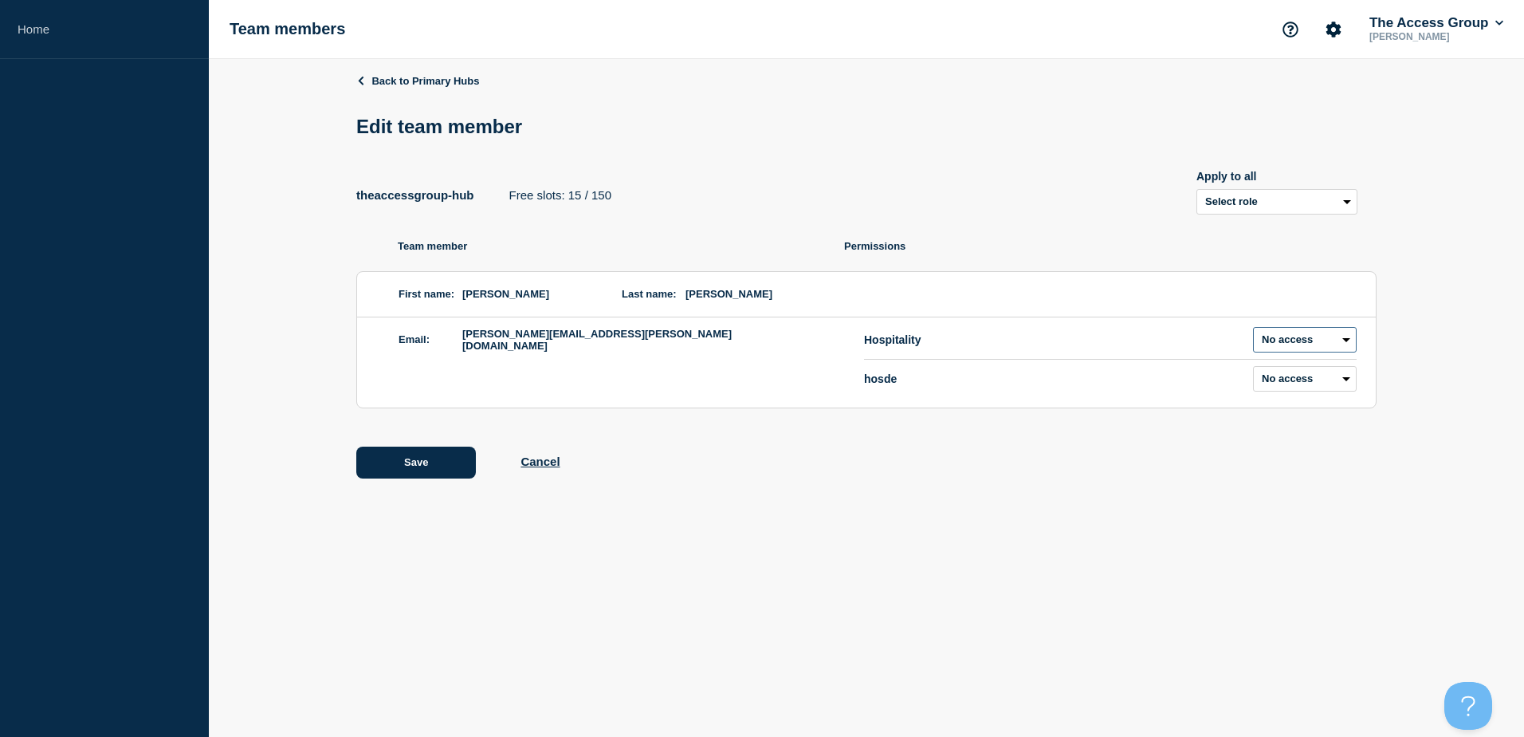
click at [1321, 332] on select "Admin Manager Editor No access" at bounding box center [1305, 340] width 104 height 26
select select "2"
click at [1253, 330] on select "Admin Manager Editor No access" at bounding box center [1305, 340] width 104 height 26
click at [435, 466] on button "Save" at bounding box center [416, 462] width 120 height 32
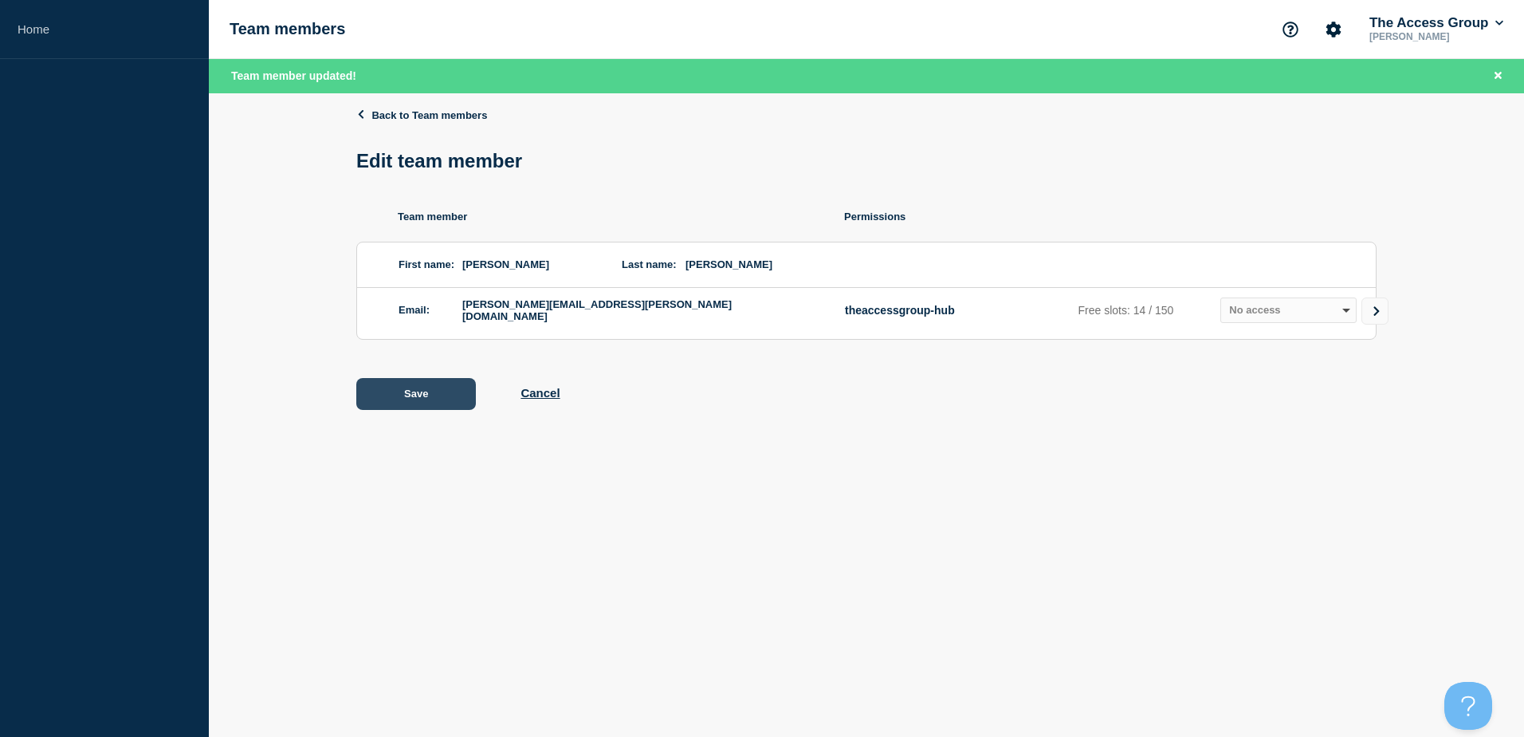
click at [424, 408] on button "Save" at bounding box center [416, 394] width 120 height 32
